Goal: Task Accomplishment & Management: Use online tool/utility

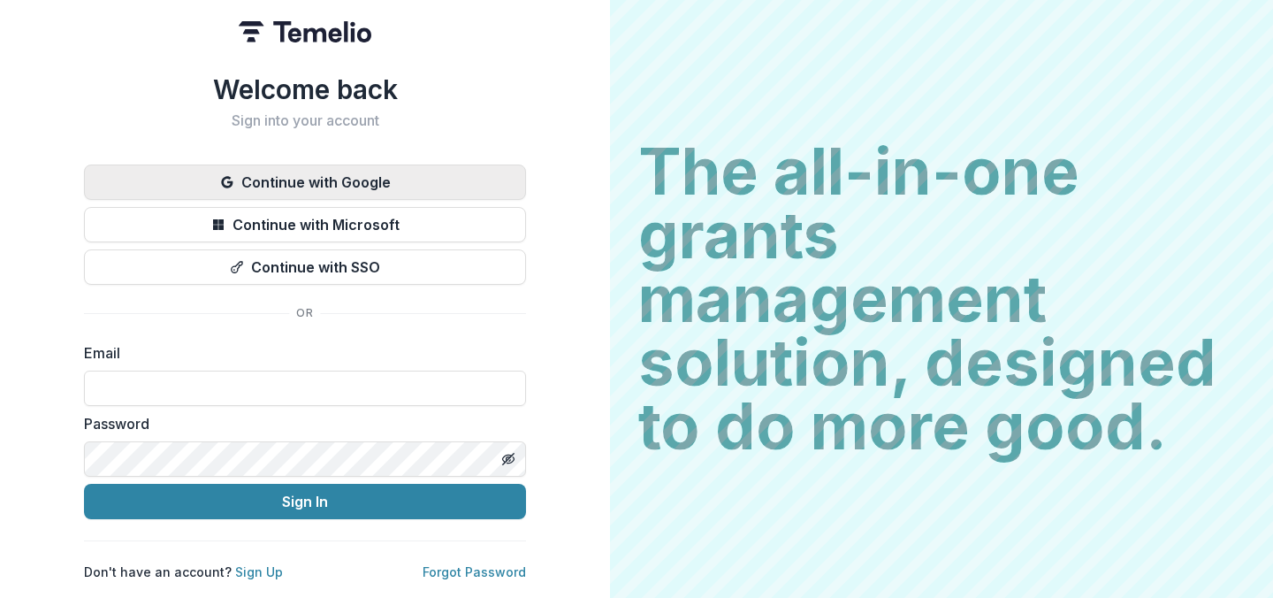
click at [432, 182] on button "Continue with Google" at bounding box center [305, 181] width 442 height 35
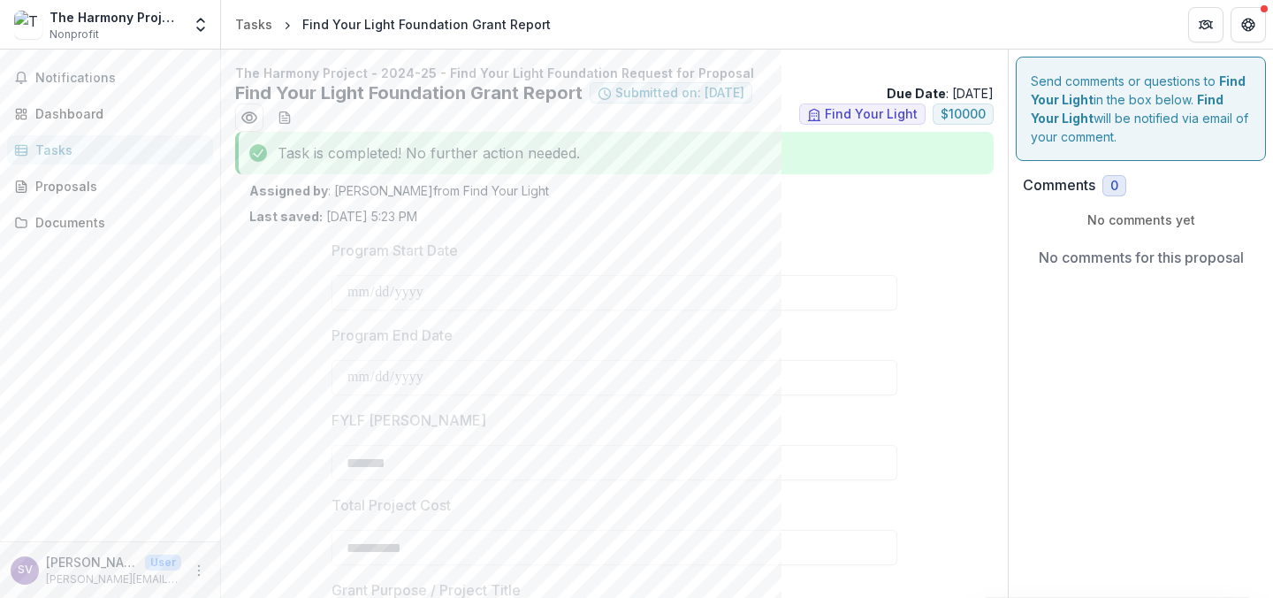
drag, startPoint x: 1264, startPoint y: 117, endPoint x: 1264, endPoint y: 138, distance: 21.2
